Goal: Task Accomplishment & Management: Manage account settings

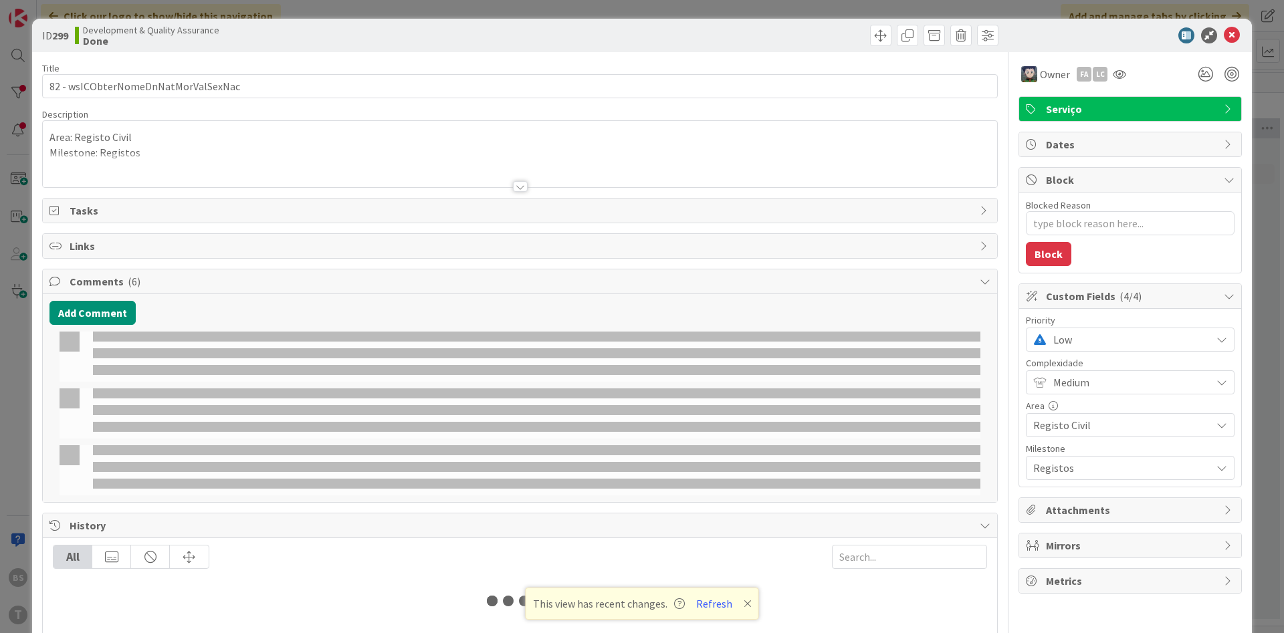
scroll to position [0, 252]
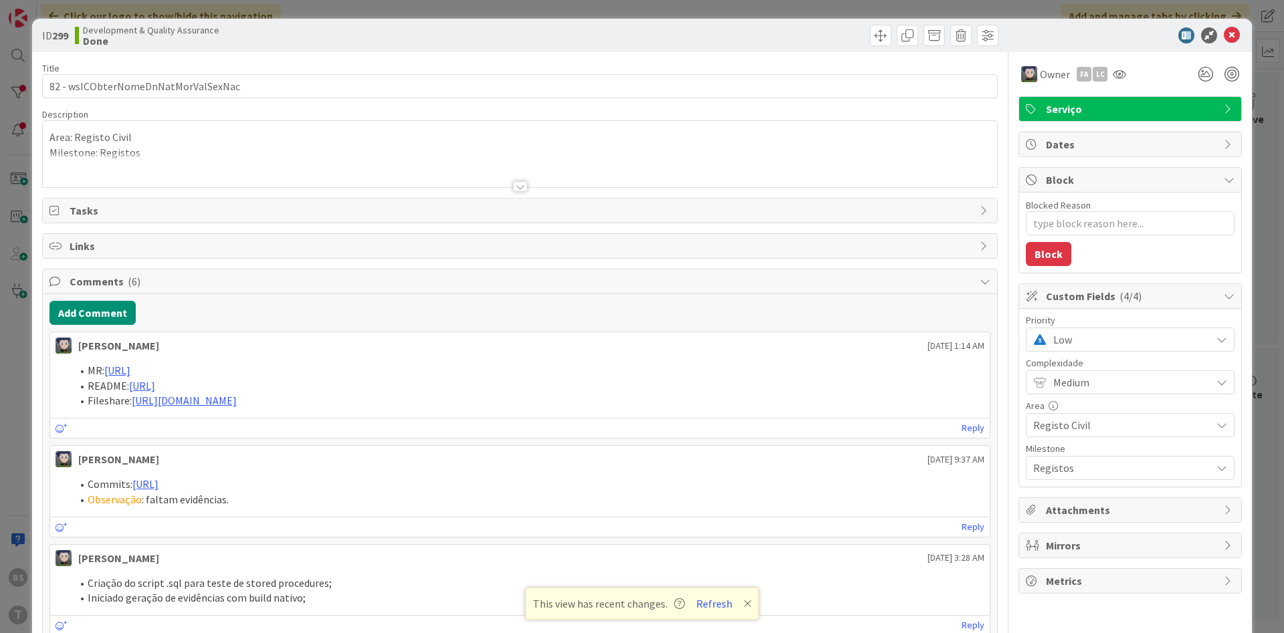
click at [1083, 338] on span "Low" at bounding box center [1128, 339] width 151 height 19
click at [1074, 419] on span "High" at bounding box center [1148, 420] width 155 height 20
click at [1230, 30] on icon at bounding box center [1232, 35] width 16 height 16
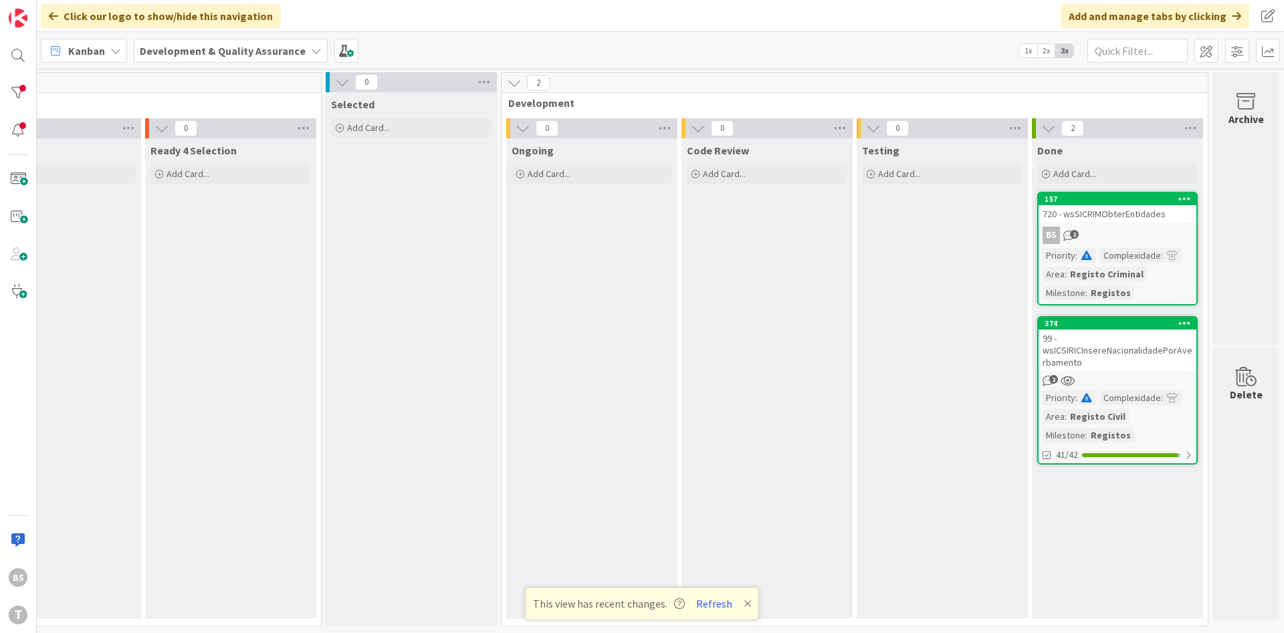
click at [1081, 343] on div "99 - wsICSIRICInsereNacionalidadePorAverbamento" at bounding box center [1118, 350] width 158 height 41
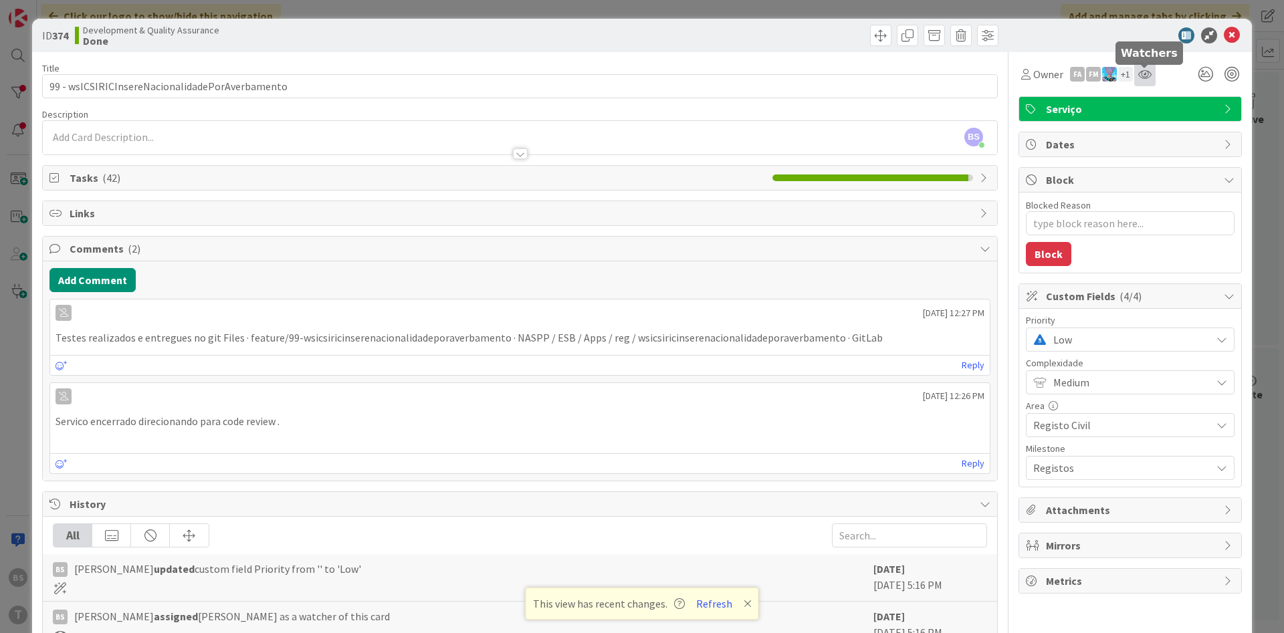
click at [1142, 72] on icon at bounding box center [1144, 74] width 13 height 11
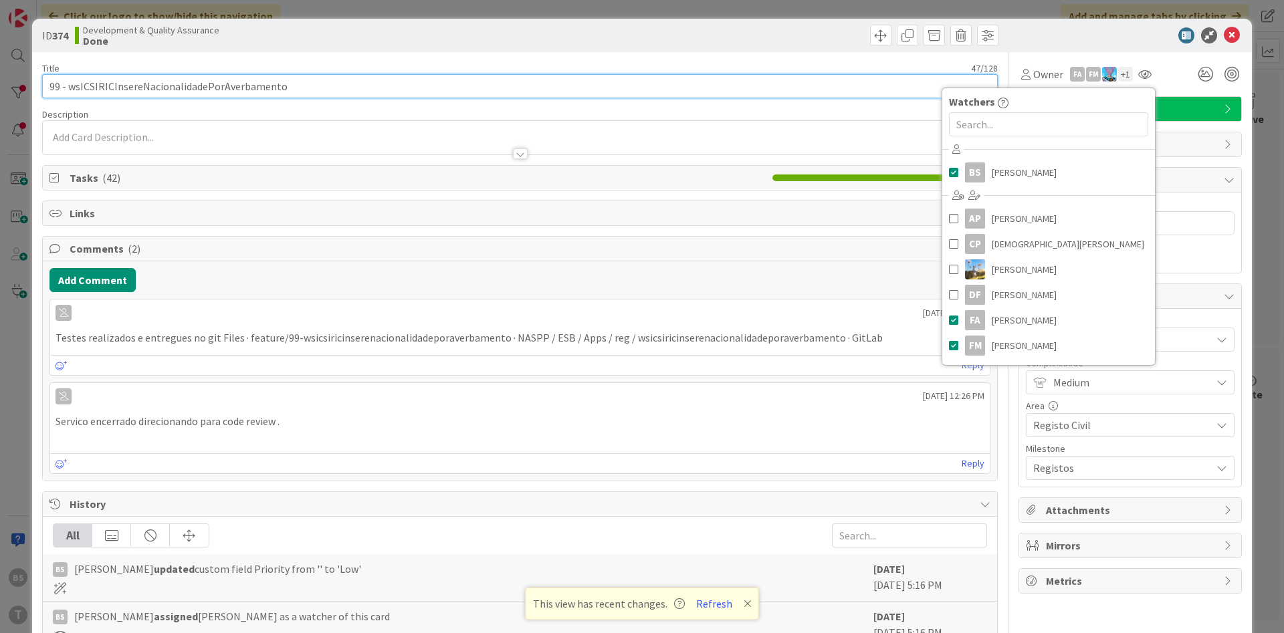
click at [239, 92] on input "99 - wsICSIRICInsereNacionalidadePorAverbamento" at bounding box center [520, 86] width 956 height 24
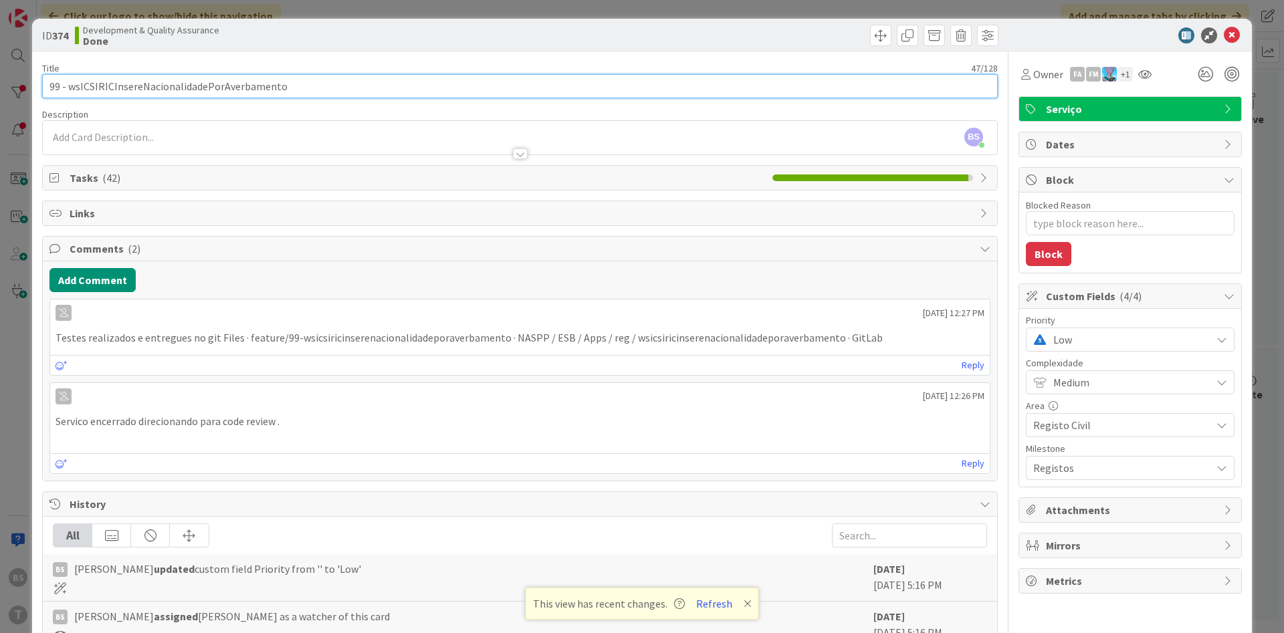
click at [276, 85] on input "99 - wsICSIRICInsereNacionalidadePorAverbamento" at bounding box center [520, 86] width 956 height 24
click at [222, 86] on input "99 - wsICSIRICInsereNacionalidadePorAverbamento" at bounding box center [520, 86] width 956 height 24
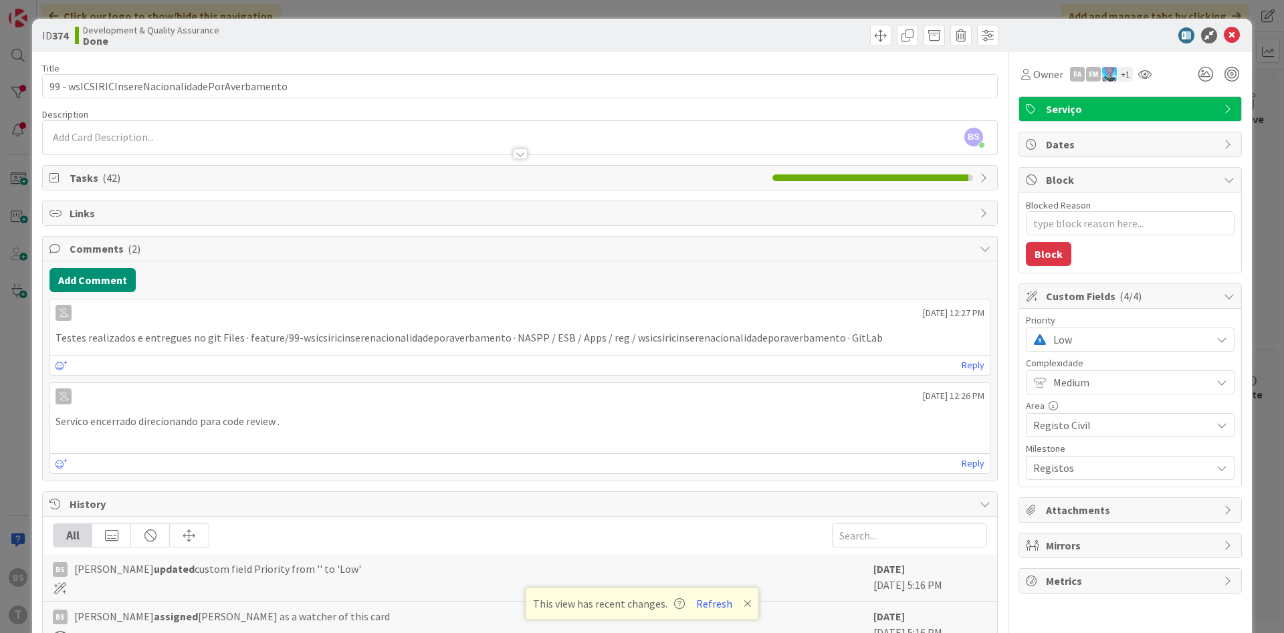
click at [1080, 344] on span "Low" at bounding box center [1128, 339] width 151 height 19
click at [1092, 423] on span "High" at bounding box center [1148, 420] width 155 height 20
click at [1233, 37] on icon at bounding box center [1232, 35] width 16 height 16
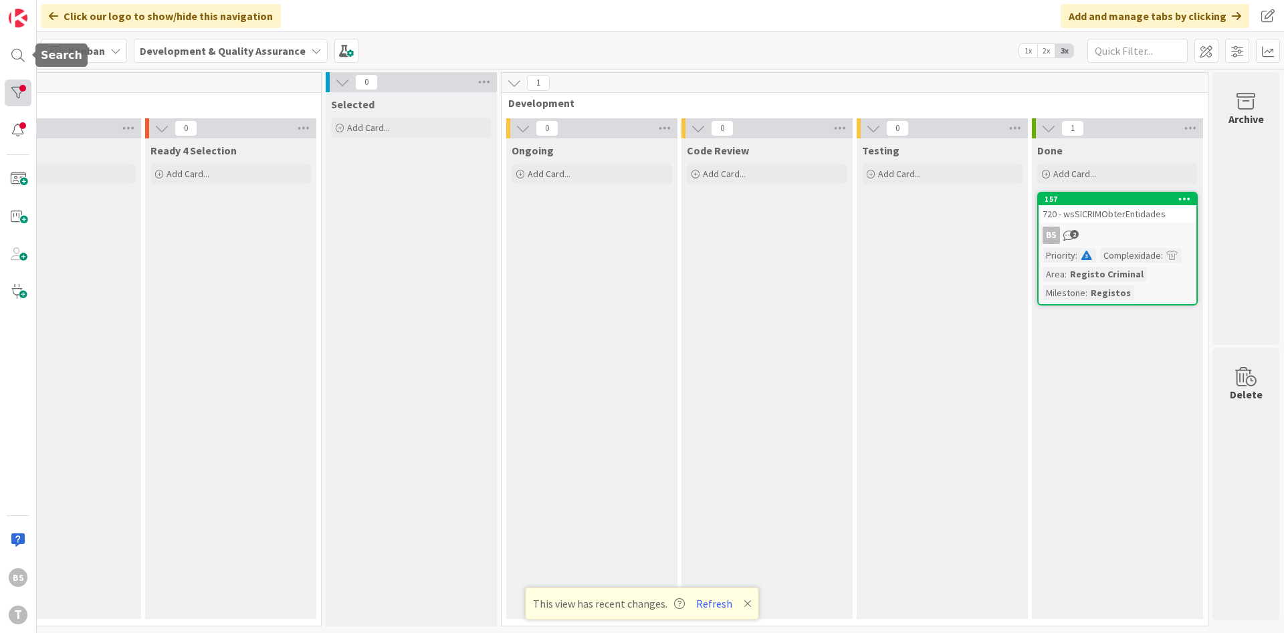
click at [21, 82] on div at bounding box center [18, 93] width 27 height 27
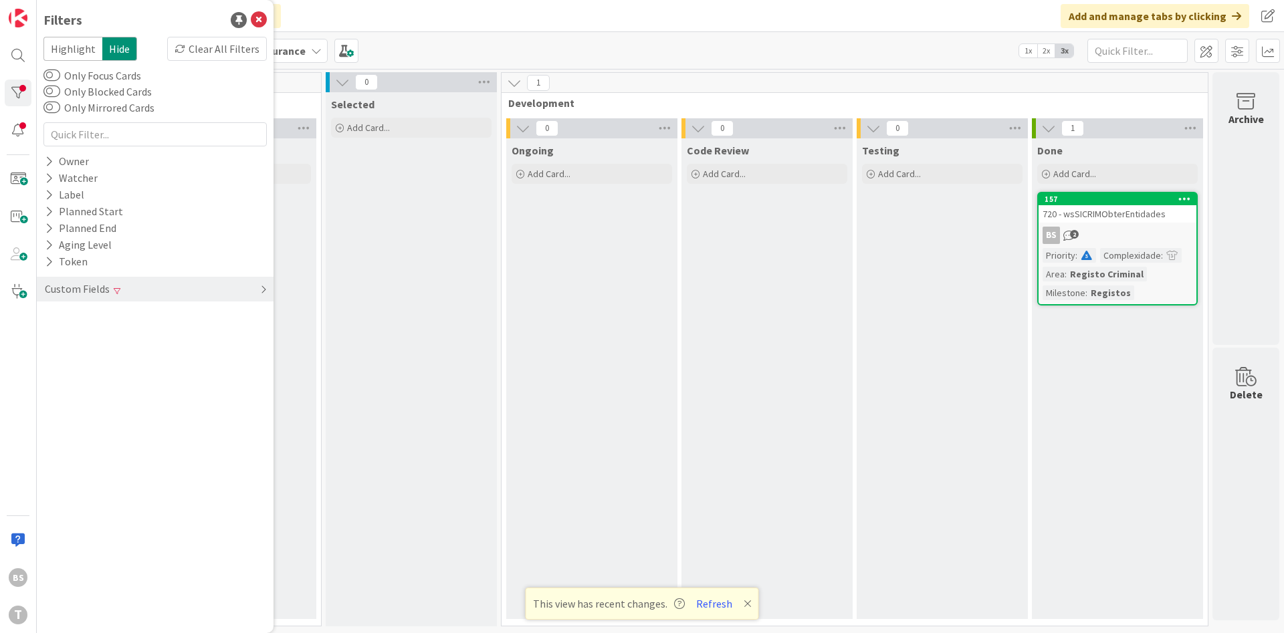
click at [150, 281] on div "Custom Fields" at bounding box center [155, 289] width 237 height 25
click at [154, 316] on div "Priority Clear" at bounding box center [155, 316] width 237 height 17
click at [68, 387] on span at bounding box center [71, 389] width 16 height 11
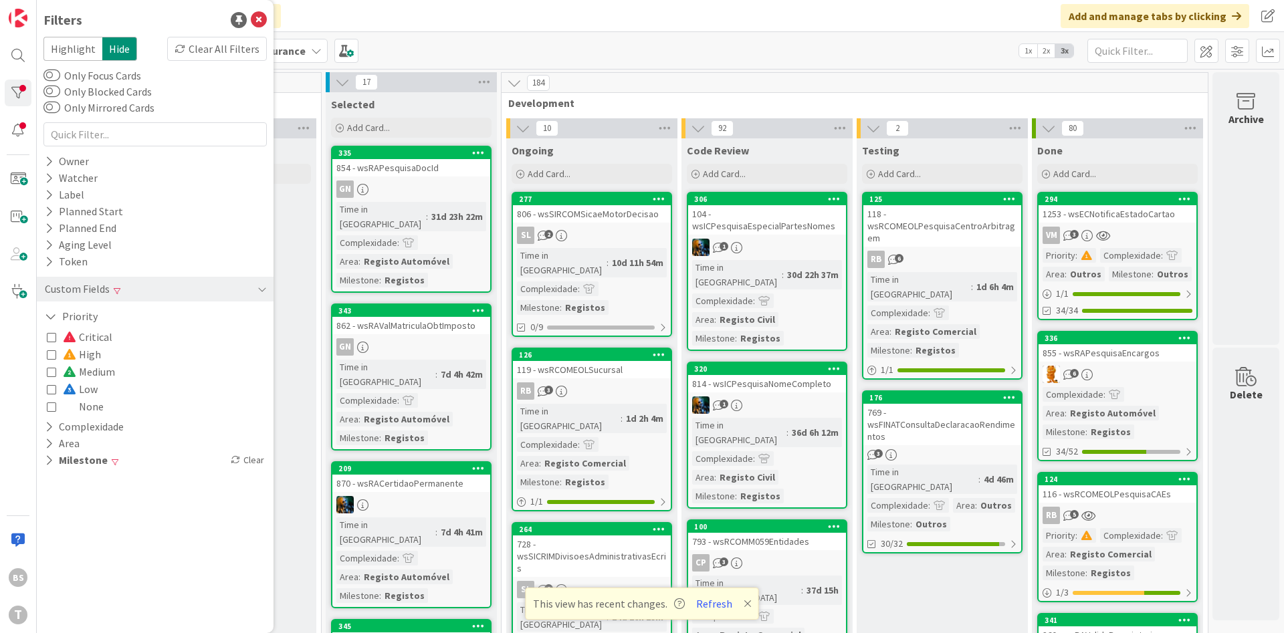
click at [54, 407] on icon at bounding box center [51, 406] width 9 height 9
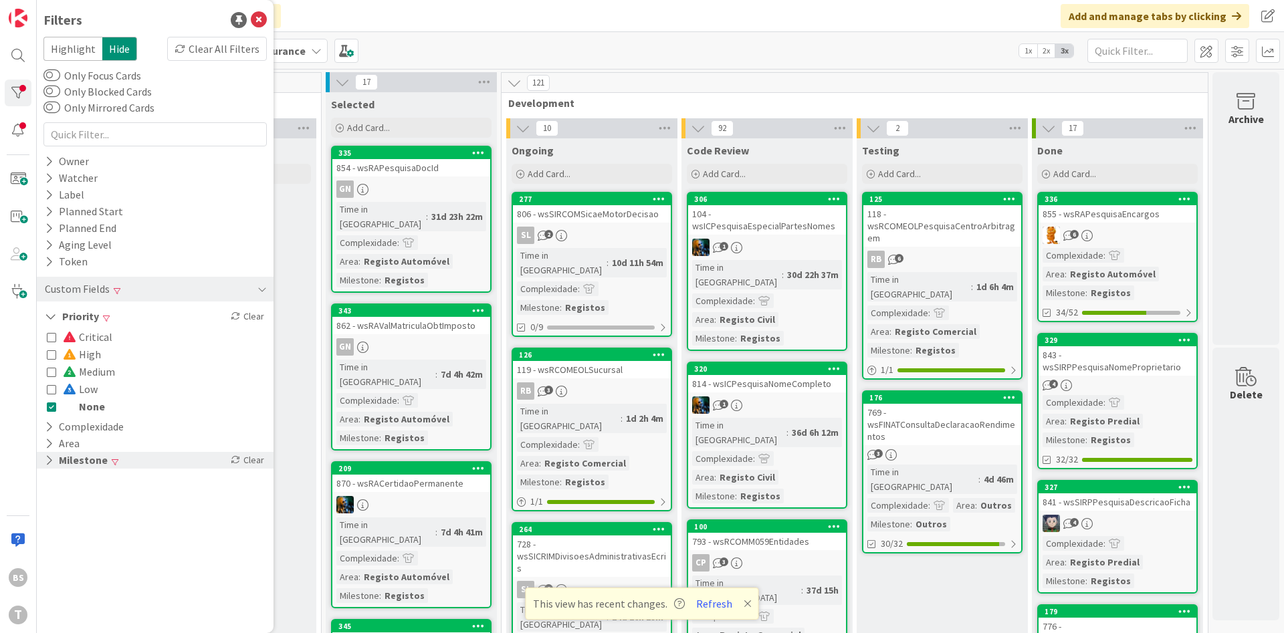
click at [188, 463] on div "Milestone Clear" at bounding box center [155, 460] width 237 height 17
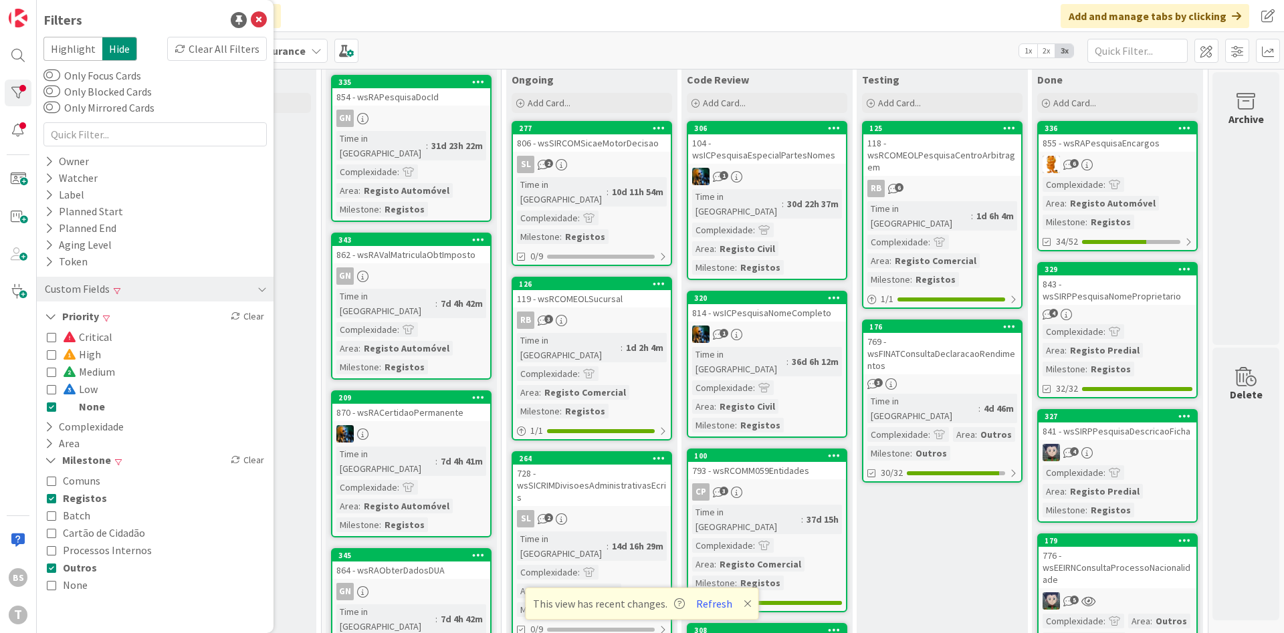
scroll to position [48, 252]
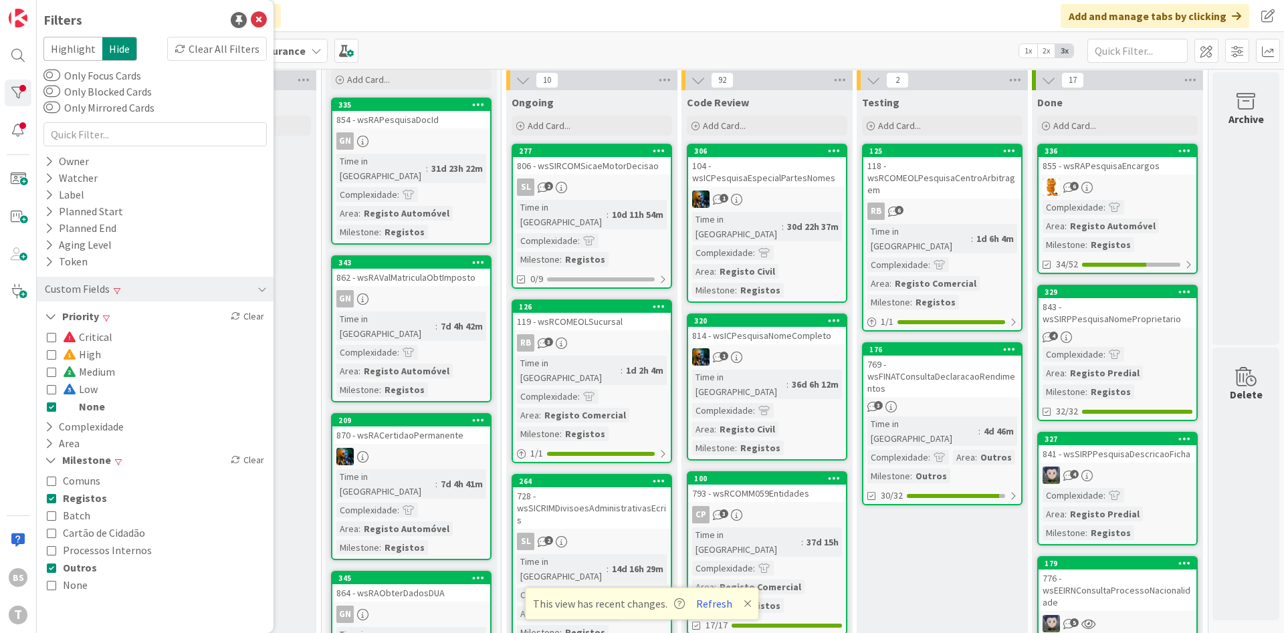
click at [1156, 173] on div "855 - wsRAPesquisaEncargos" at bounding box center [1118, 165] width 158 height 17
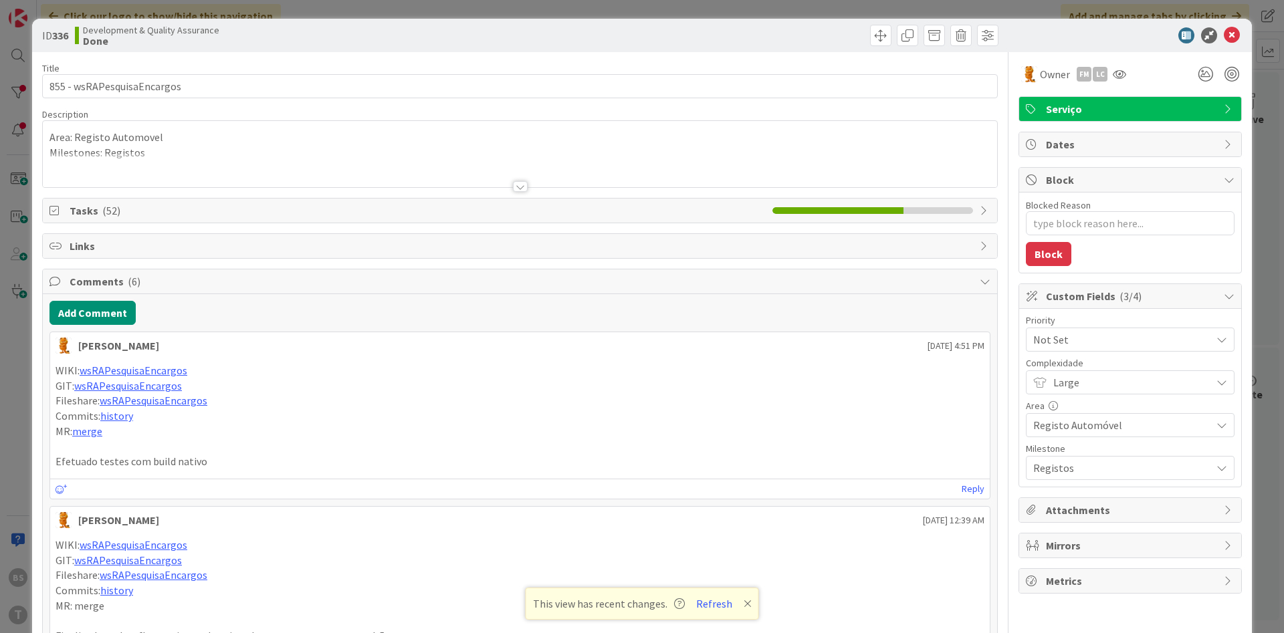
click at [1108, 339] on span "Not Set" at bounding box center [1118, 339] width 171 height 19
click at [1117, 461] on span "Low" at bounding box center [1148, 468] width 155 height 20
click at [1237, 41] on icon at bounding box center [1232, 35] width 16 height 16
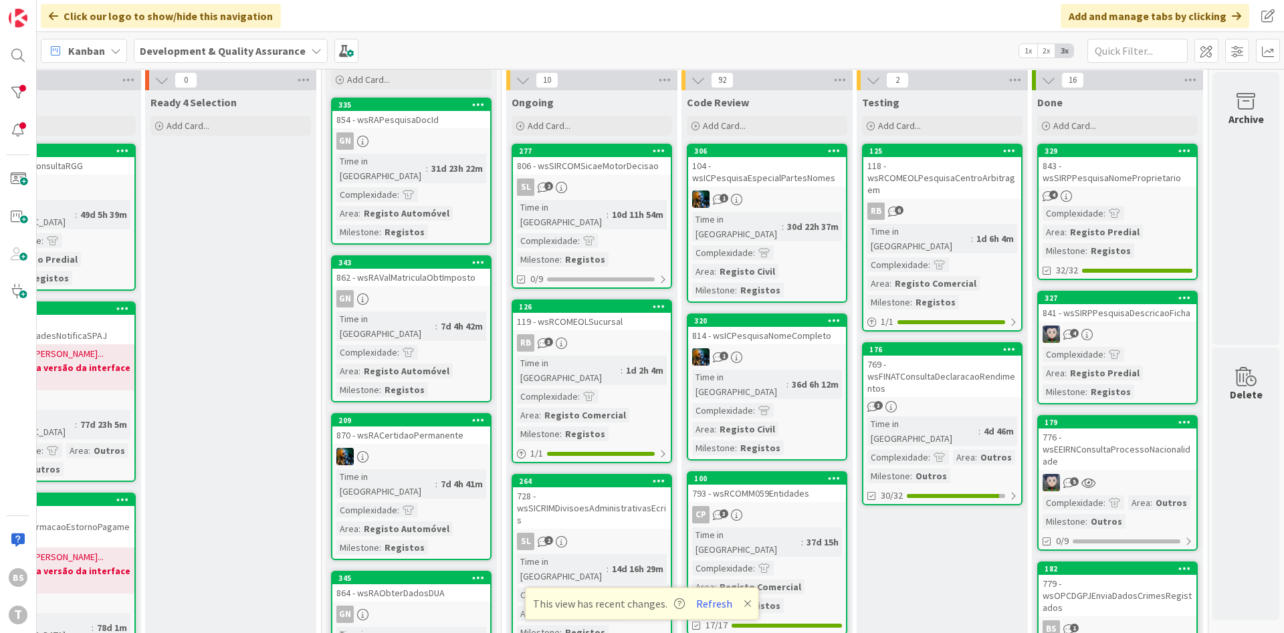
click at [1144, 336] on div "4" at bounding box center [1118, 334] width 158 height 17
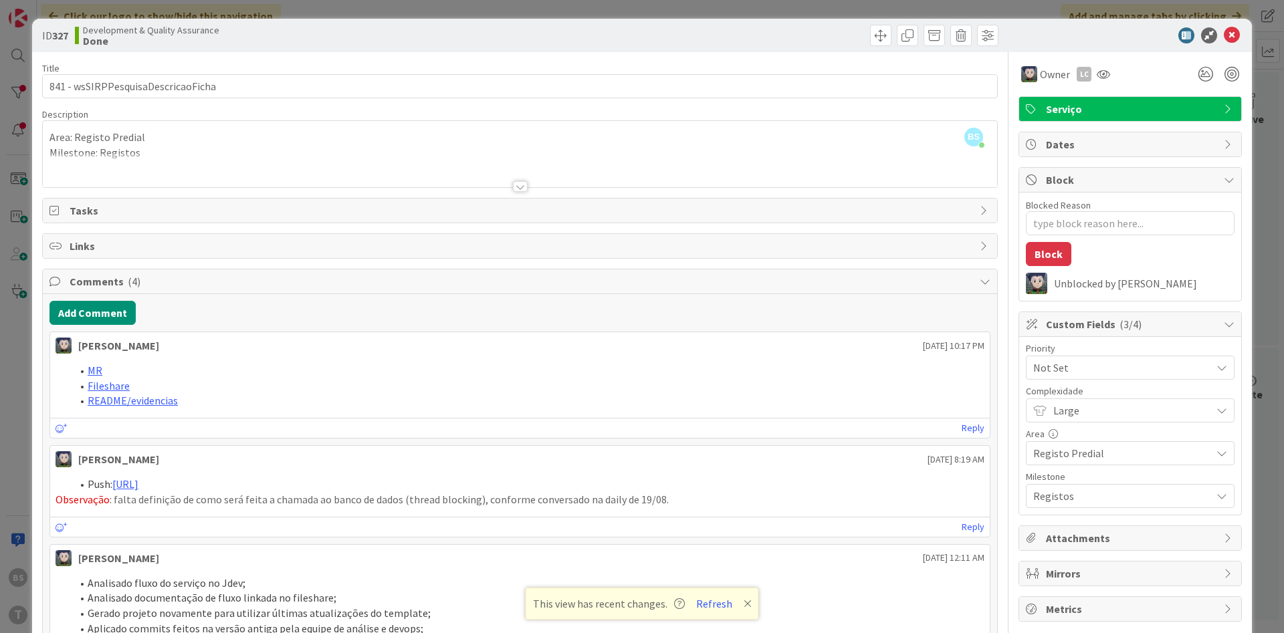
click at [1130, 372] on span "Not Set" at bounding box center [1118, 367] width 171 height 19
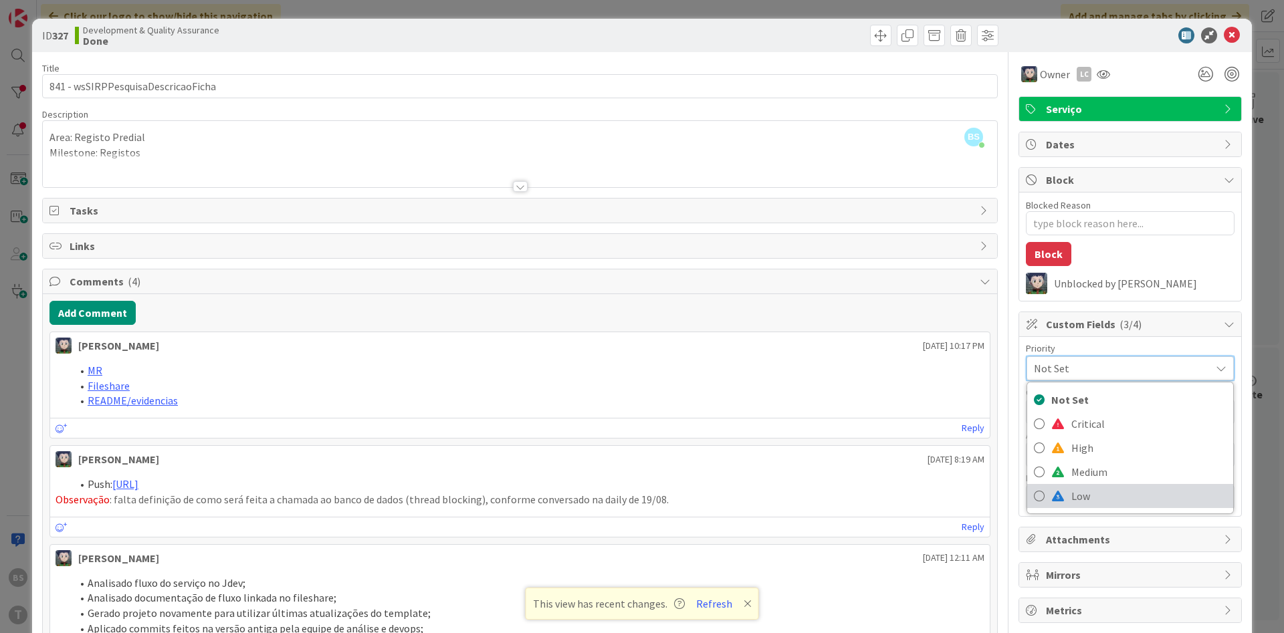
click at [1118, 500] on span "Low" at bounding box center [1148, 496] width 155 height 20
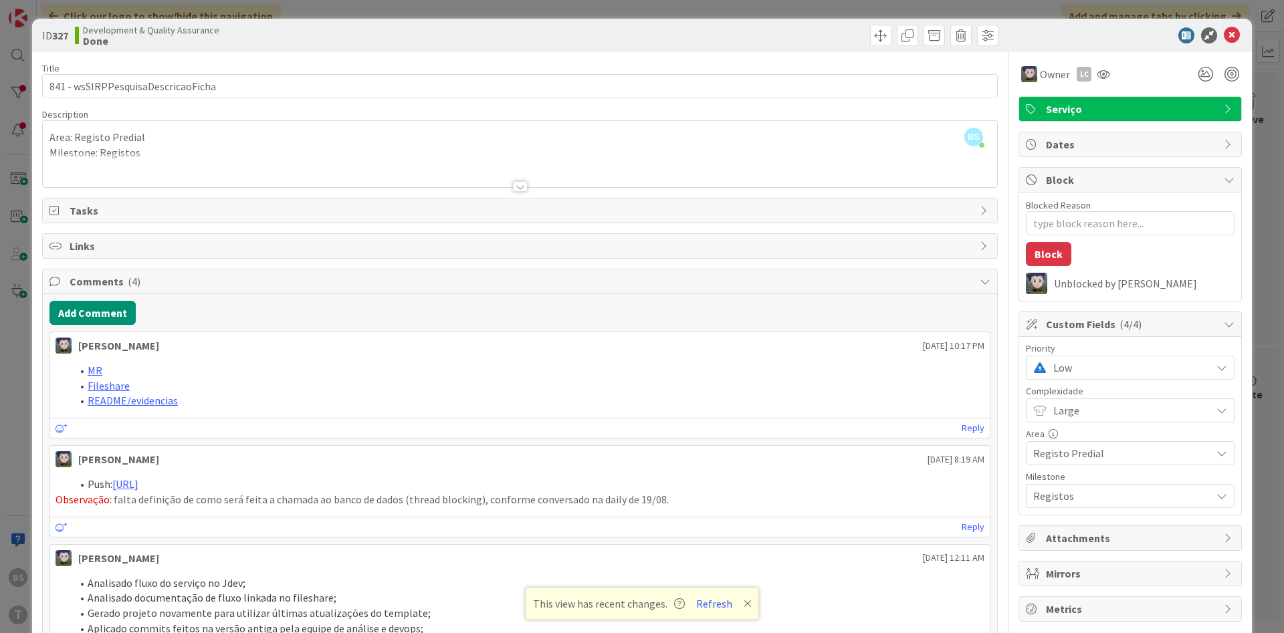
click at [1228, 37] on icon at bounding box center [1232, 35] width 16 height 16
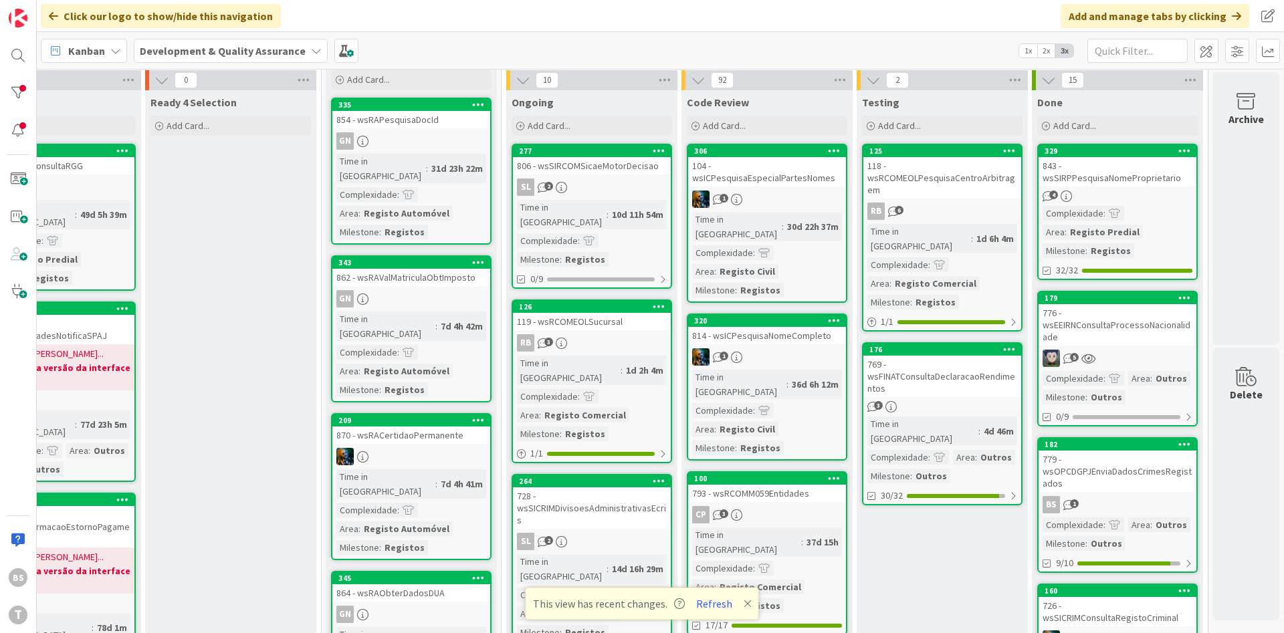
click at [1140, 177] on div "843 - wsSIRPPesquisaNomeProprietario" at bounding box center [1118, 171] width 158 height 29
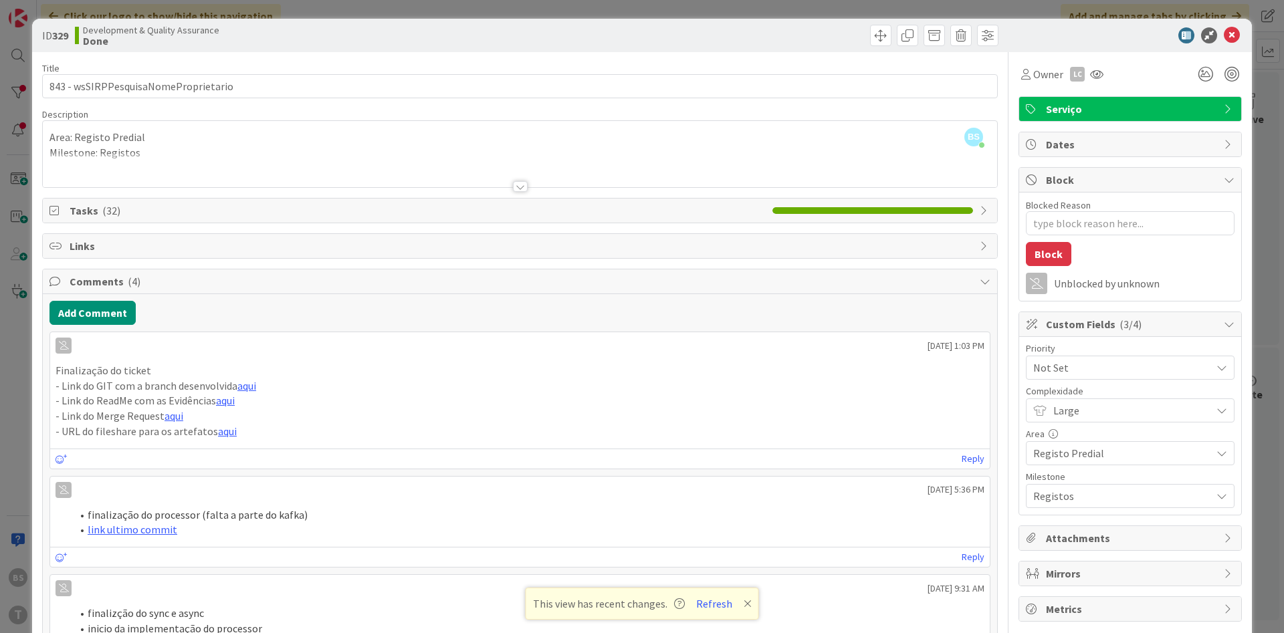
click at [1105, 366] on span "Not Set" at bounding box center [1118, 367] width 171 height 19
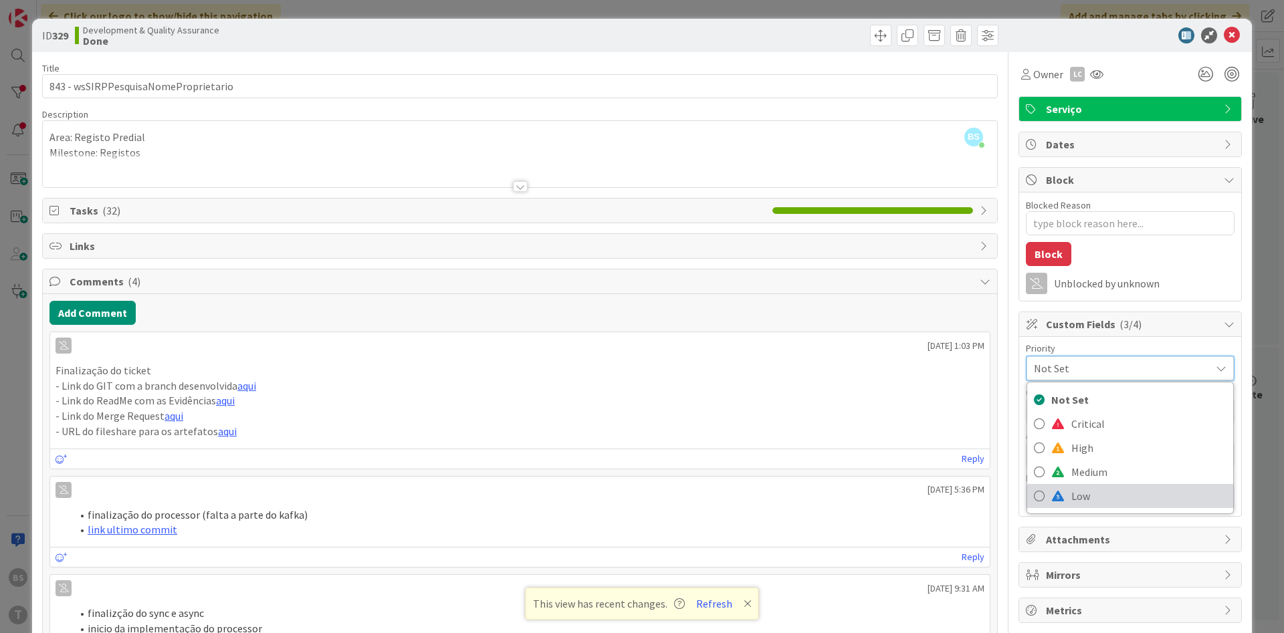
click at [1117, 492] on span "Low" at bounding box center [1148, 496] width 155 height 20
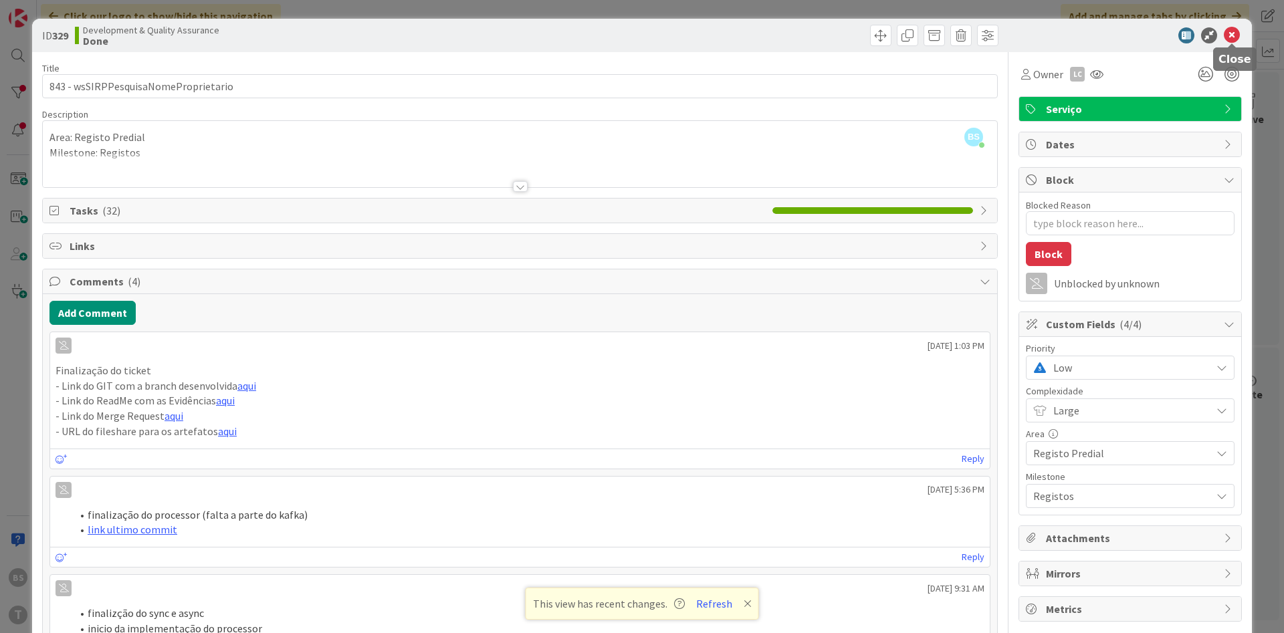
click at [1237, 30] on icon at bounding box center [1232, 35] width 16 height 16
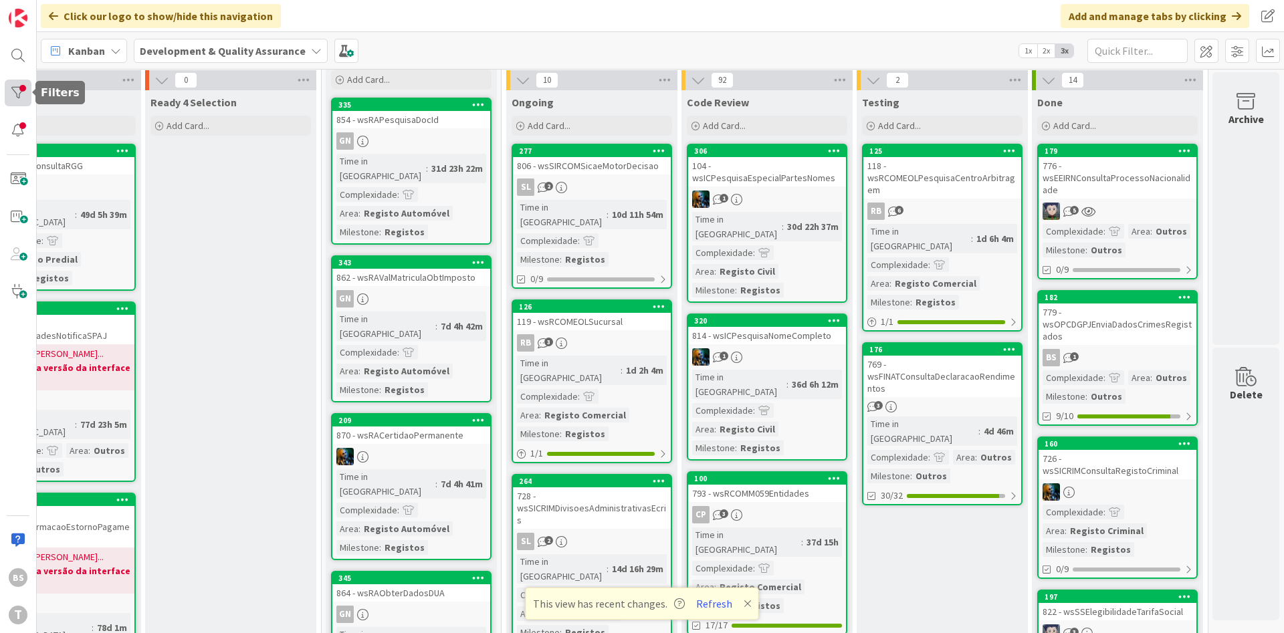
click at [17, 83] on div at bounding box center [18, 93] width 27 height 27
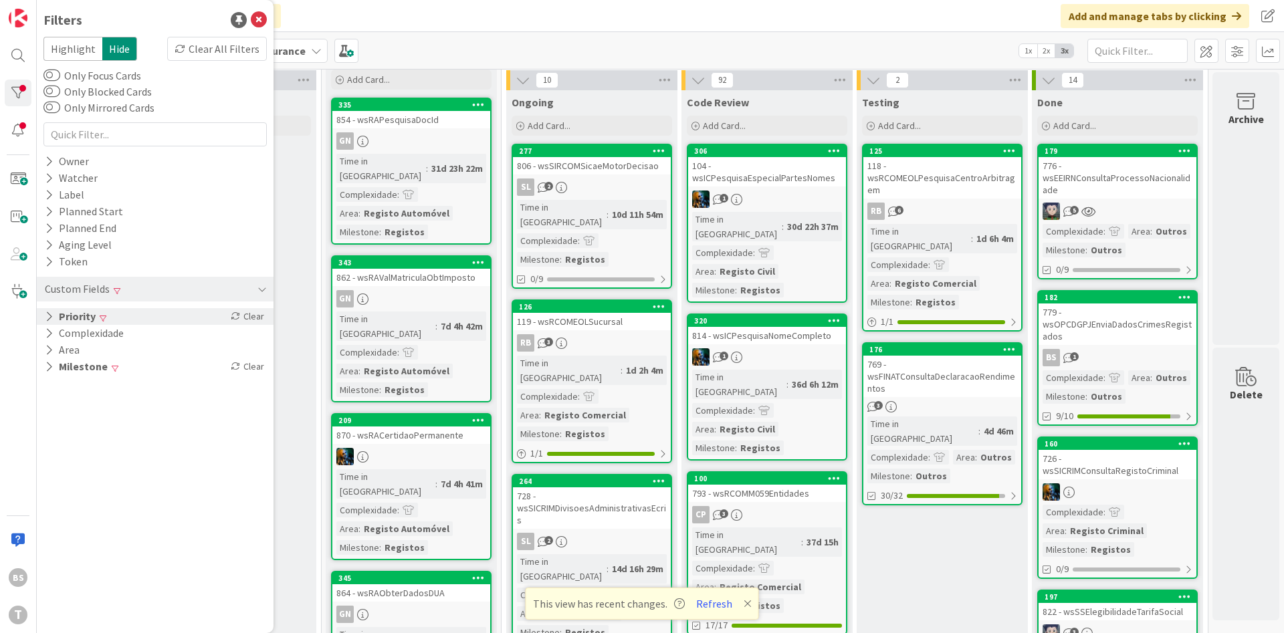
click at [108, 324] on div "Priority Clear" at bounding box center [155, 316] width 237 height 17
click at [41, 405] on div "Filters Highlight Hide Clear All Filters Only Focus Cards Only Blocked Cards On…" at bounding box center [155, 316] width 237 height 633
click at [51, 409] on icon at bounding box center [51, 406] width 9 height 9
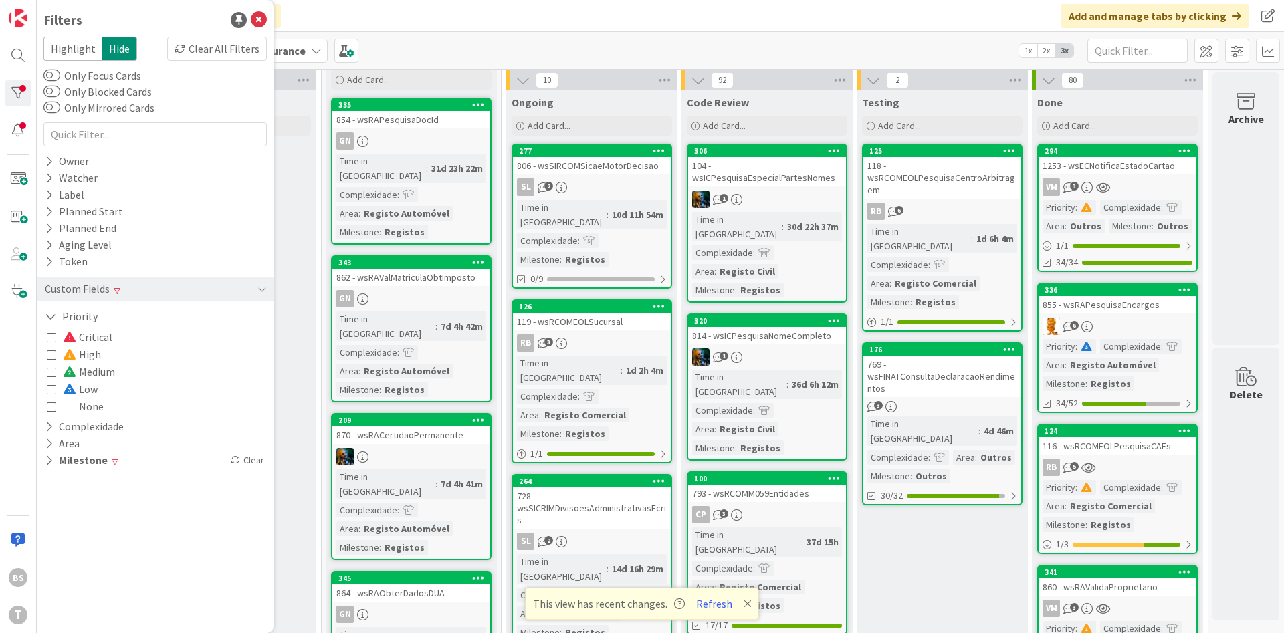
click at [51, 393] on icon at bounding box center [51, 389] width 9 height 9
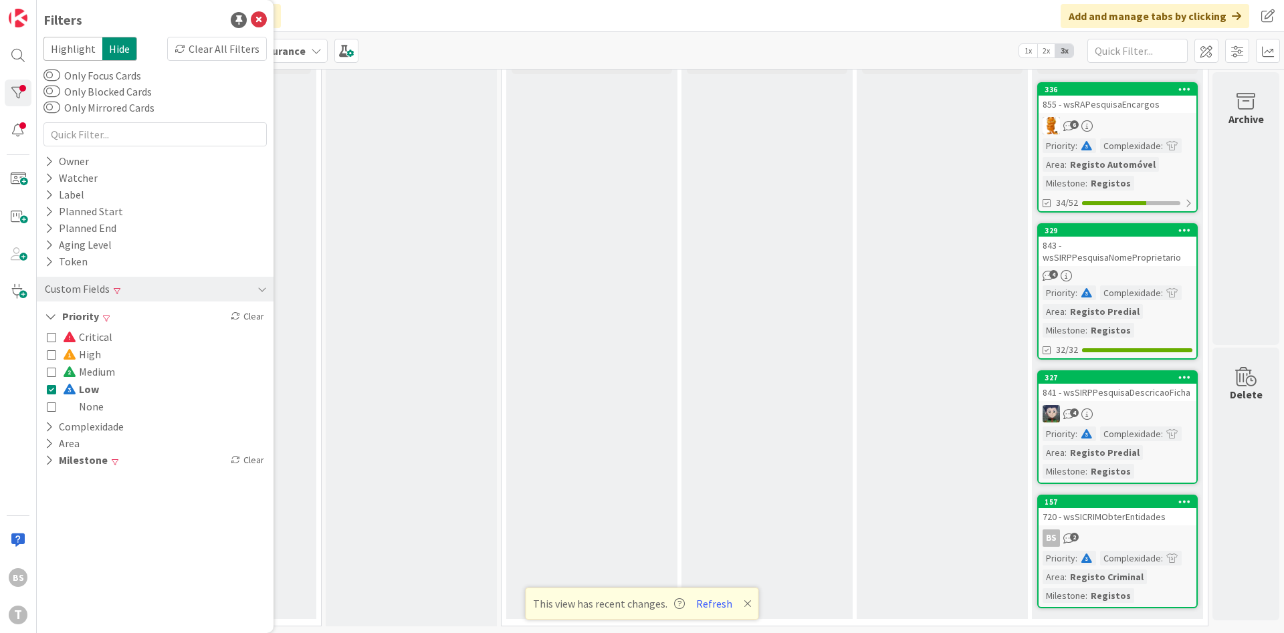
scroll to position [0, 252]
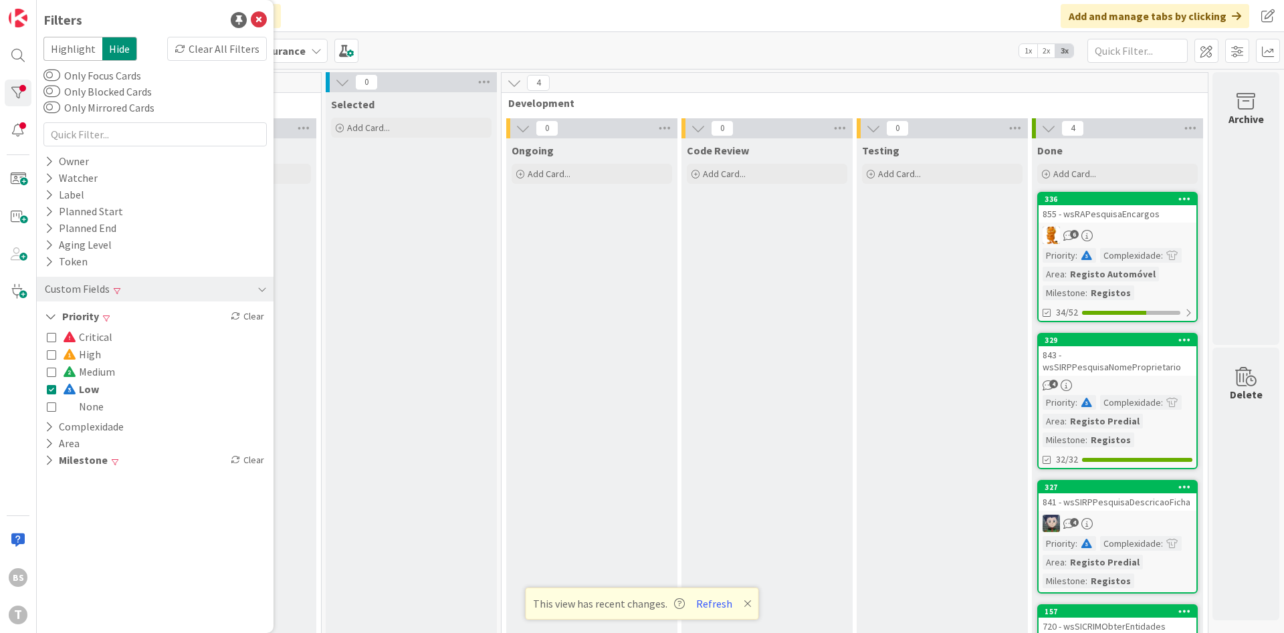
click at [1118, 219] on div "855 - wsRAPesquisaEncargos" at bounding box center [1118, 213] width 158 height 17
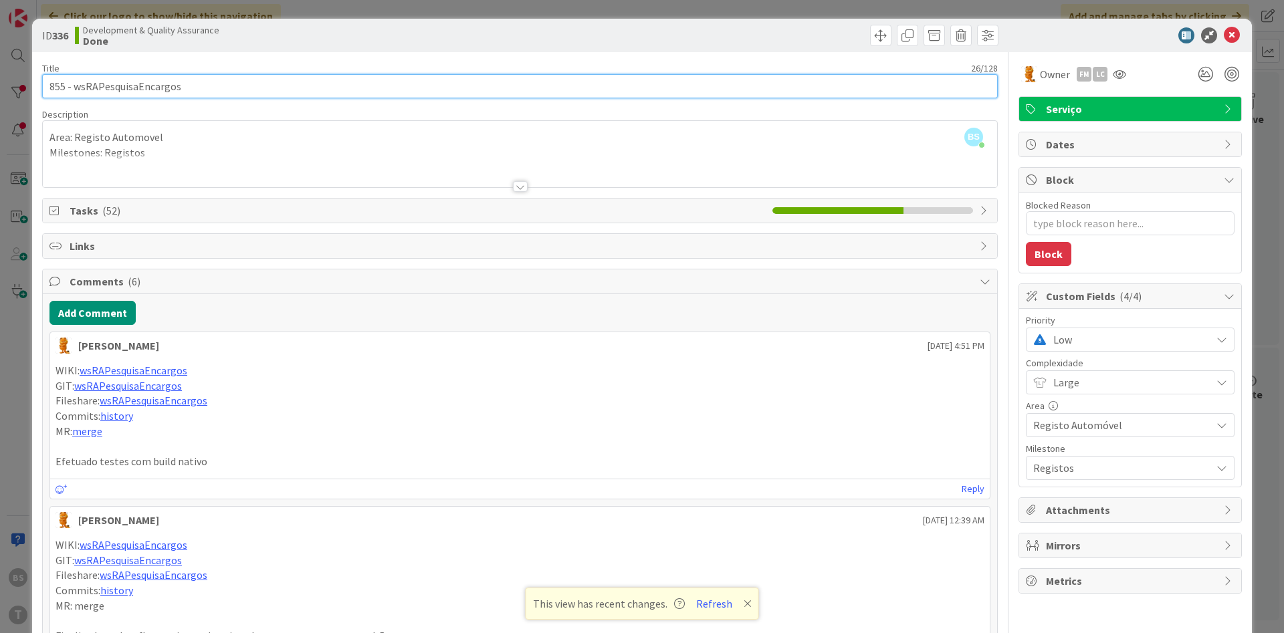
click at [148, 94] on input "855 - wsRAPesquisaEncargos" at bounding box center [520, 86] width 956 height 24
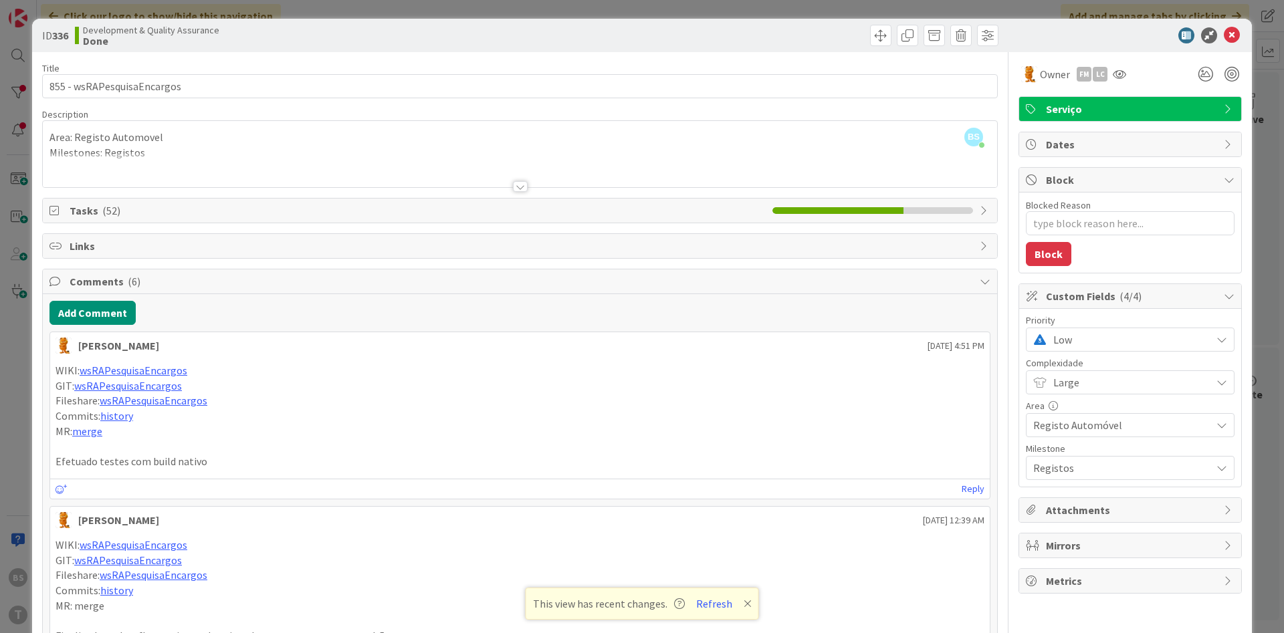
type textarea "x"
